Goal: Register for event/course

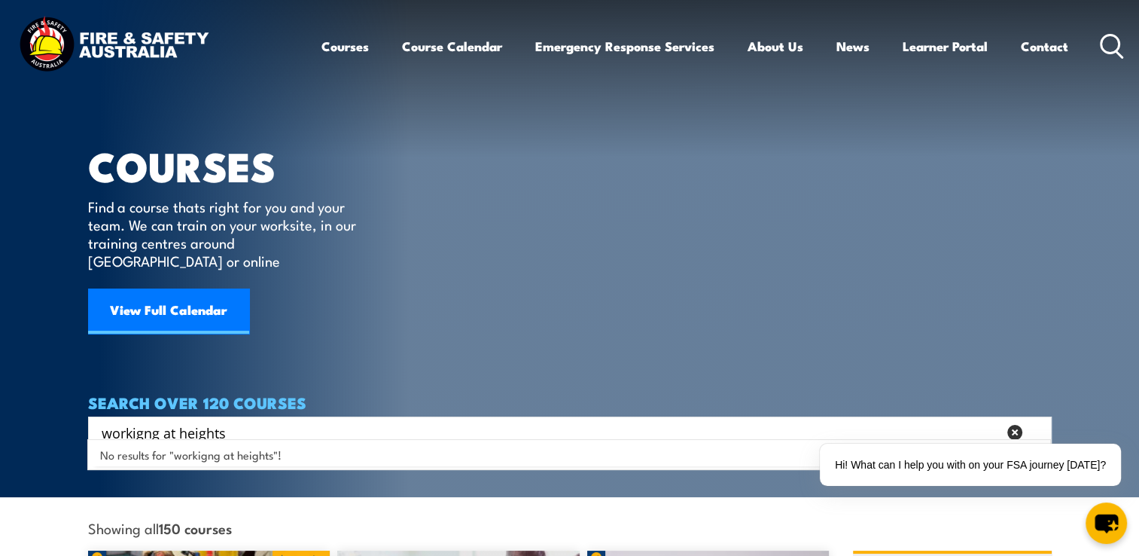
click at [142, 421] on input "workigng at heights" at bounding box center [550, 432] width 896 height 23
type input "working at heights"
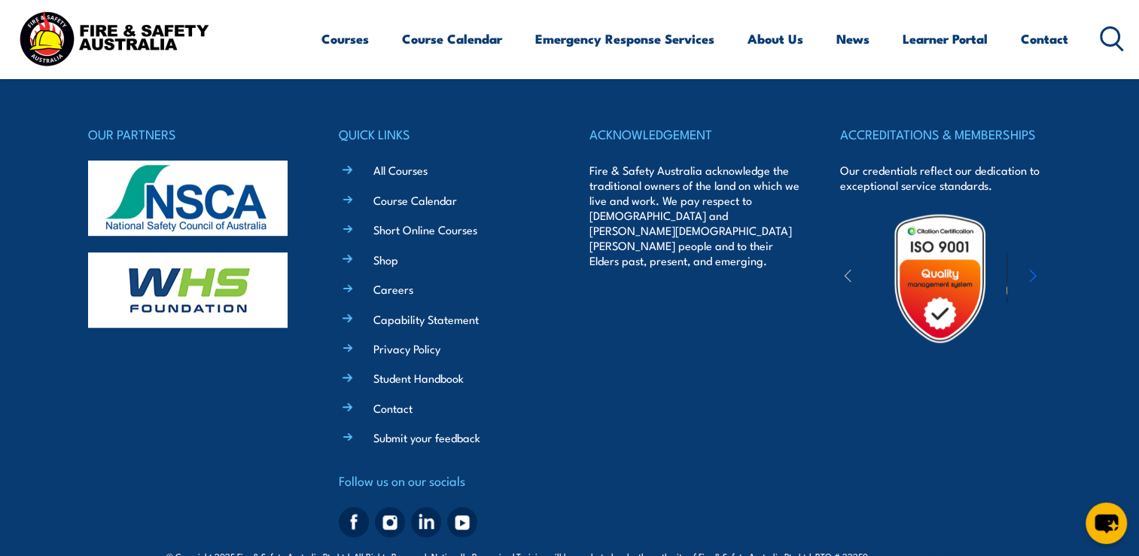
scroll to position [794, 0]
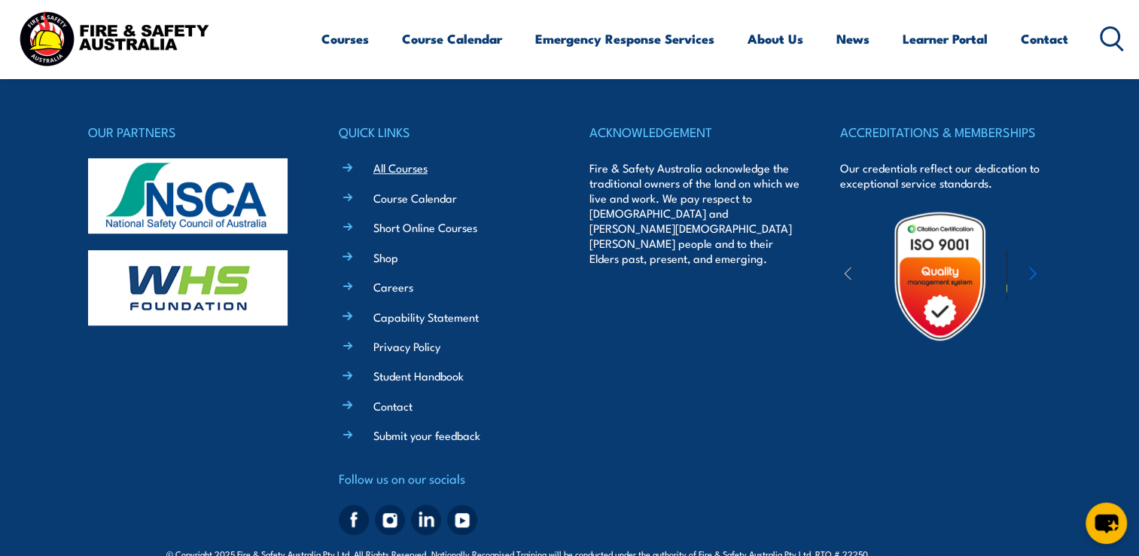
click at [401, 168] on link "All Courses" at bounding box center [400, 168] width 54 height 16
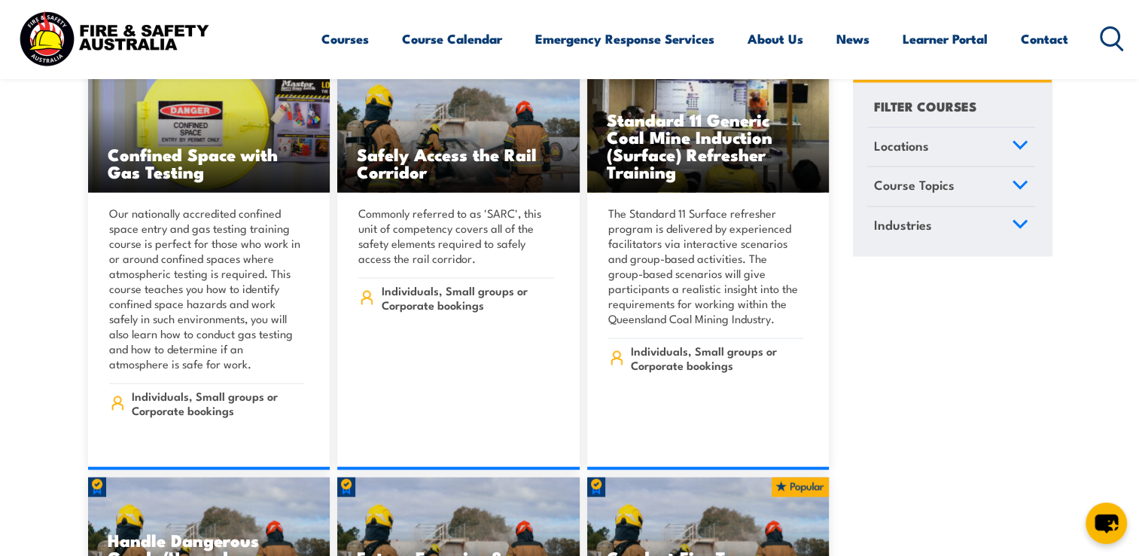
scroll to position [3145, 0]
